Goal: Communication & Community: Answer question/provide support

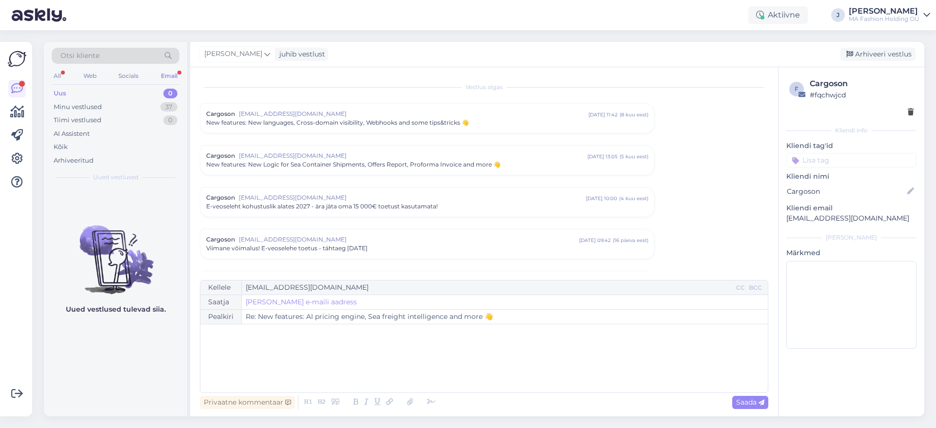
click at [160, 97] on div "Uus 0" at bounding box center [116, 94] width 128 height 14
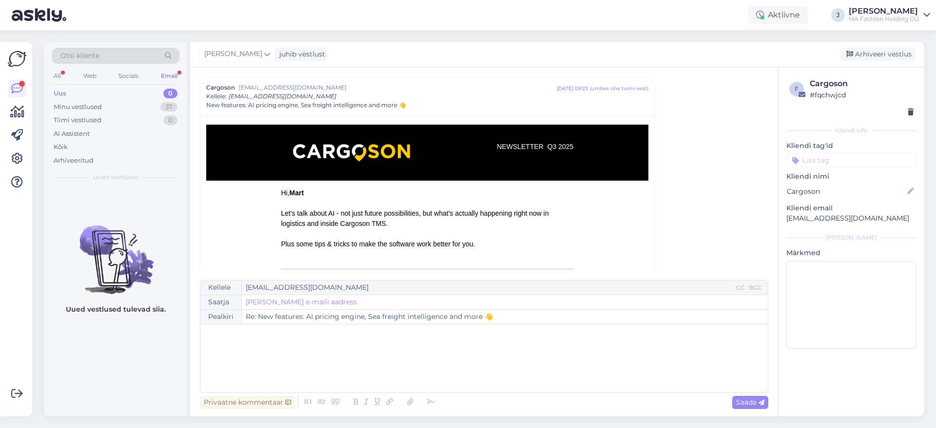
click at [170, 81] on div "Email" at bounding box center [169, 76] width 20 height 13
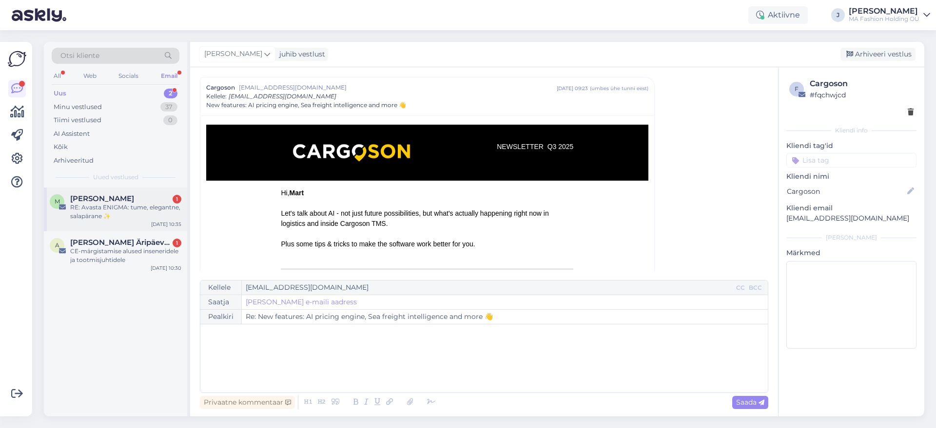
click at [122, 204] on div "RE: Avasta ENIGMA: tume, elegantne, salapärane ✨" at bounding box center [125, 212] width 111 height 18
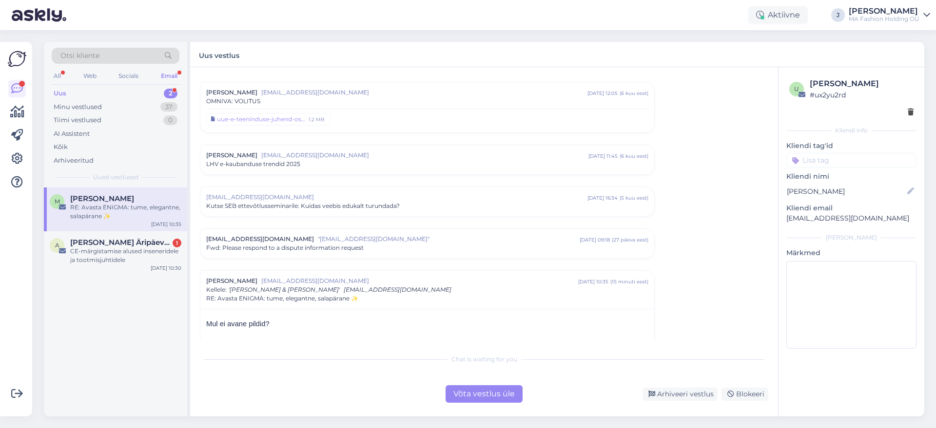
scroll to position [416, 0]
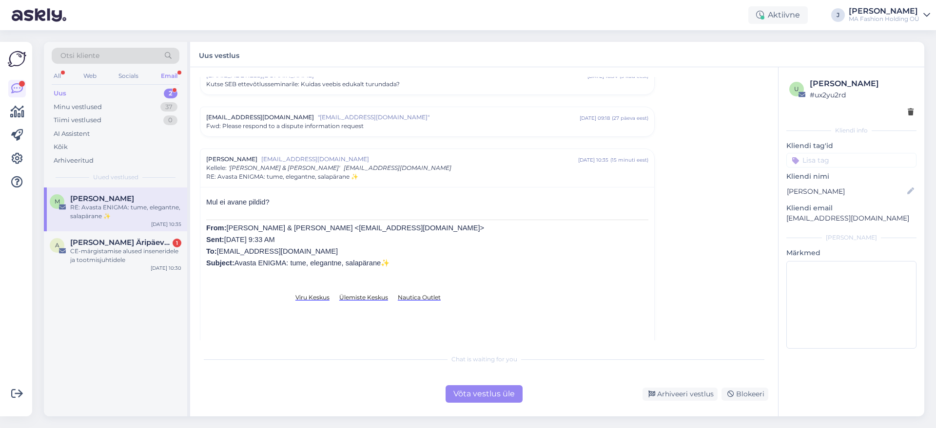
click at [482, 390] on div "Võta vestlus üle" at bounding box center [483, 394] width 77 height 18
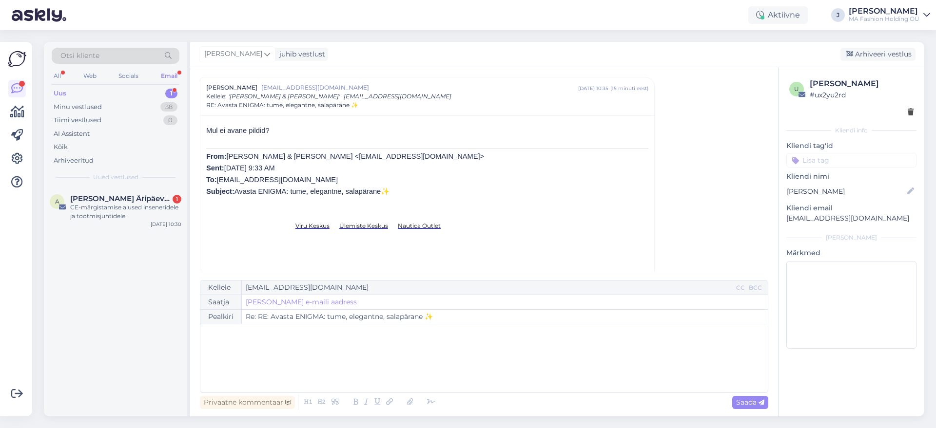
click at [135, 234] on div "A [PERSON_NAME] Äripäeva Koolitustest [DATE]-märgistamise alused inseneridele j…" at bounding box center [115, 302] width 143 height 229
click at [134, 225] on div "A [PERSON_NAME] Äripäeva Koolitustest [DATE]-märgistamise alused inseneridele j…" at bounding box center [115, 210] width 143 height 44
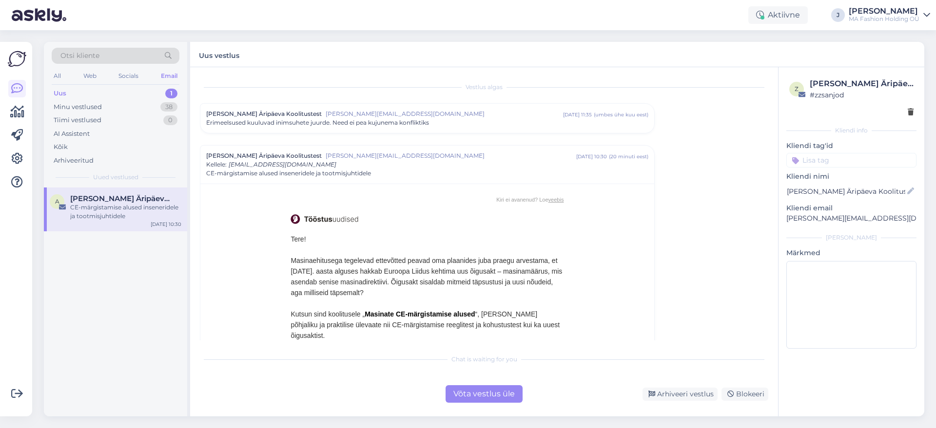
click at [472, 396] on div "Võta vestlus üle" at bounding box center [483, 394] width 77 height 18
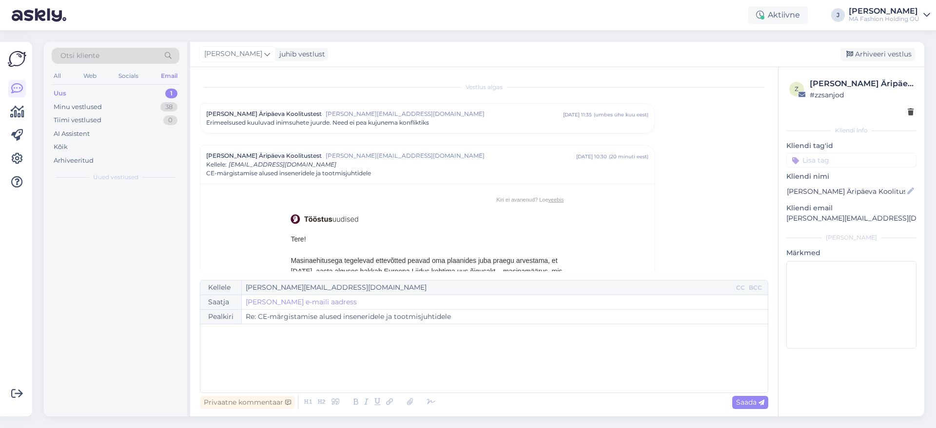
scroll to position [68, 0]
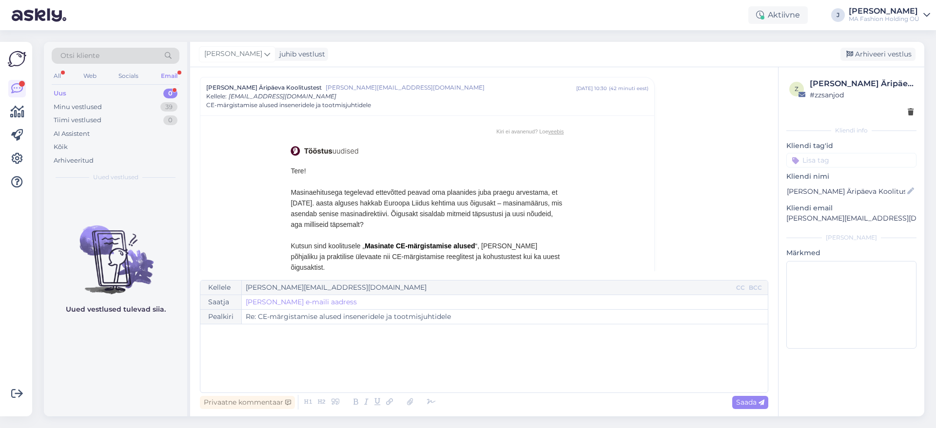
click at [142, 91] on div "Uus 0" at bounding box center [116, 94] width 128 height 14
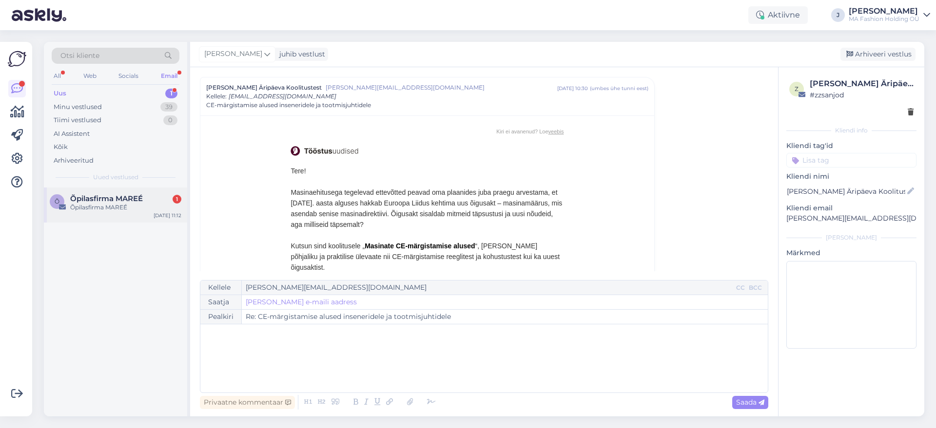
click at [154, 203] on div "Õpilasfirma MAREÉ" at bounding box center [125, 207] width 111 height 9
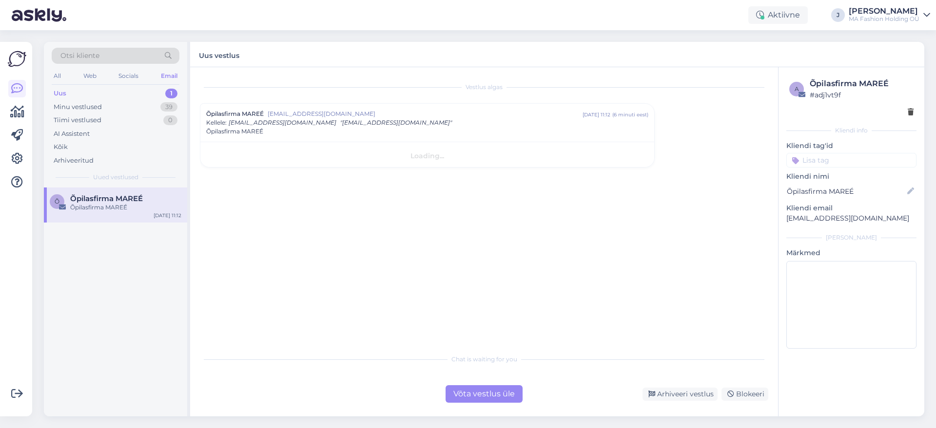
scroll to position [0, 0]
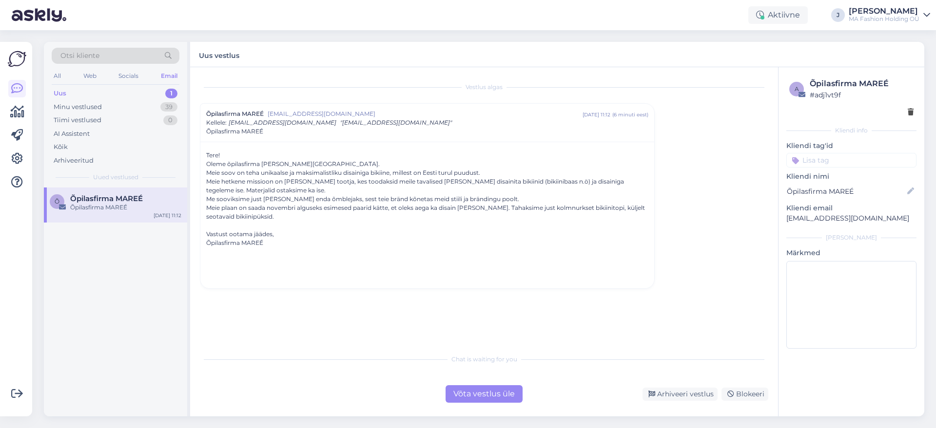
click at [488, 404] on div "Vestlus algas Õpilasfirma MAREÉ [EMAIL_ADDRESS][DOMAIN_NAME] [DATE] 11:12 ( 6 m…" at bounding box center [484, 241] width 588 height 349
click at [472, 390] on div "Võta vestlus üle" at bounding box center [483, 394] width 77 height 18
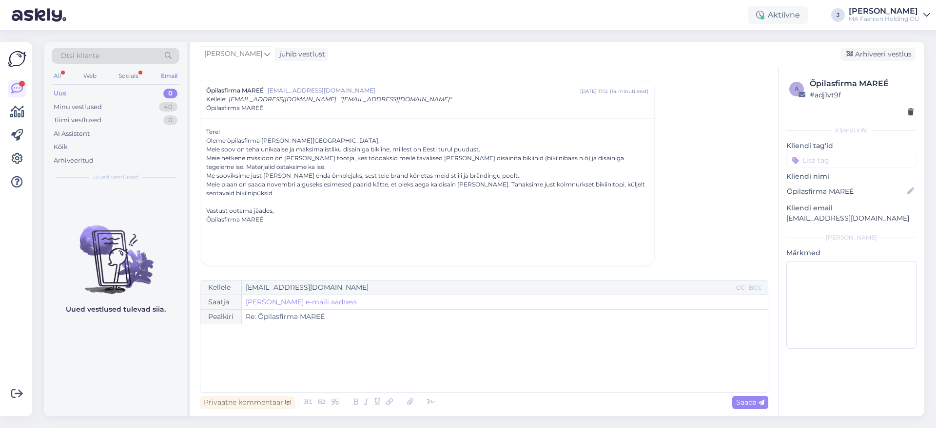
click at [110, 91] on div "Uus 0" at bounding box center [116, 94] width 128 height 14
click at [126, 78] on div "Socials" at bounding box center [128, 76] width 24 height 13
click at [114, 115] on div "Tiimi vestlused 0" at bounding box center [116, 121] width 128 height 14
click at [115, 110] on div "Minu vestlused 6" at bounding box center [116, 107] width 128 height 14
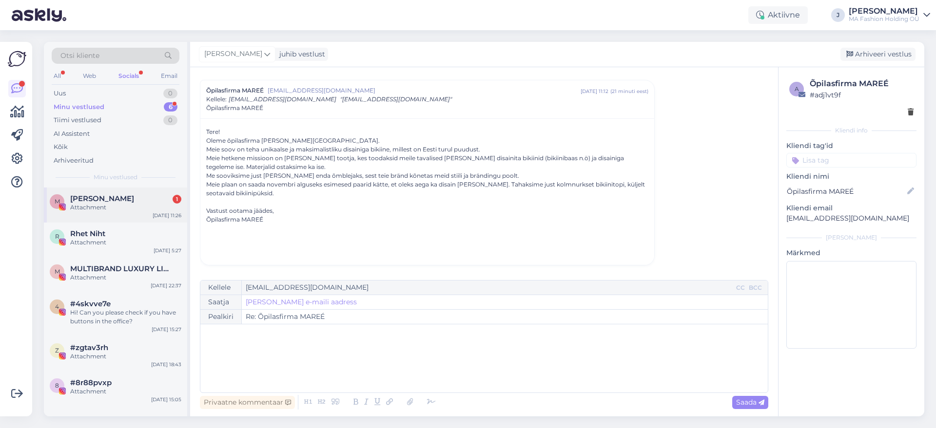
click at [118, 189] on div "M [PERSON_NAME] 1 Attachment [DATE] 11:26" at bounding box center [115, 205] width 143 height 35
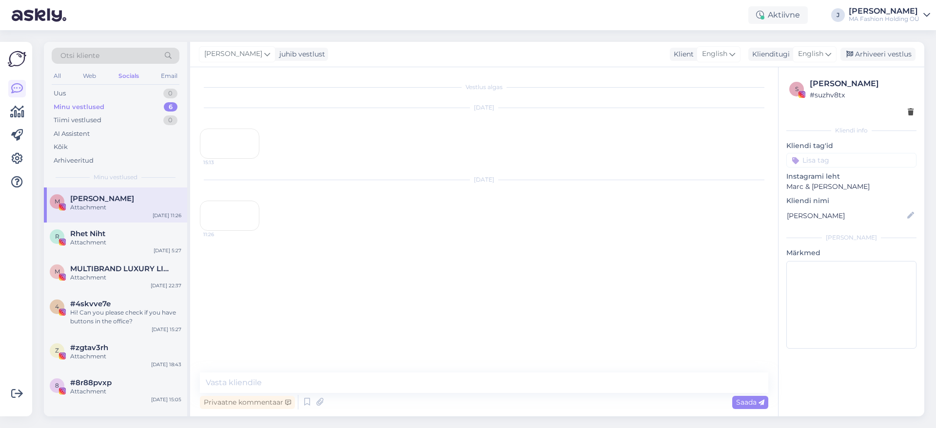
scroll to position [0, 0]
